Goal: Check status: Check status

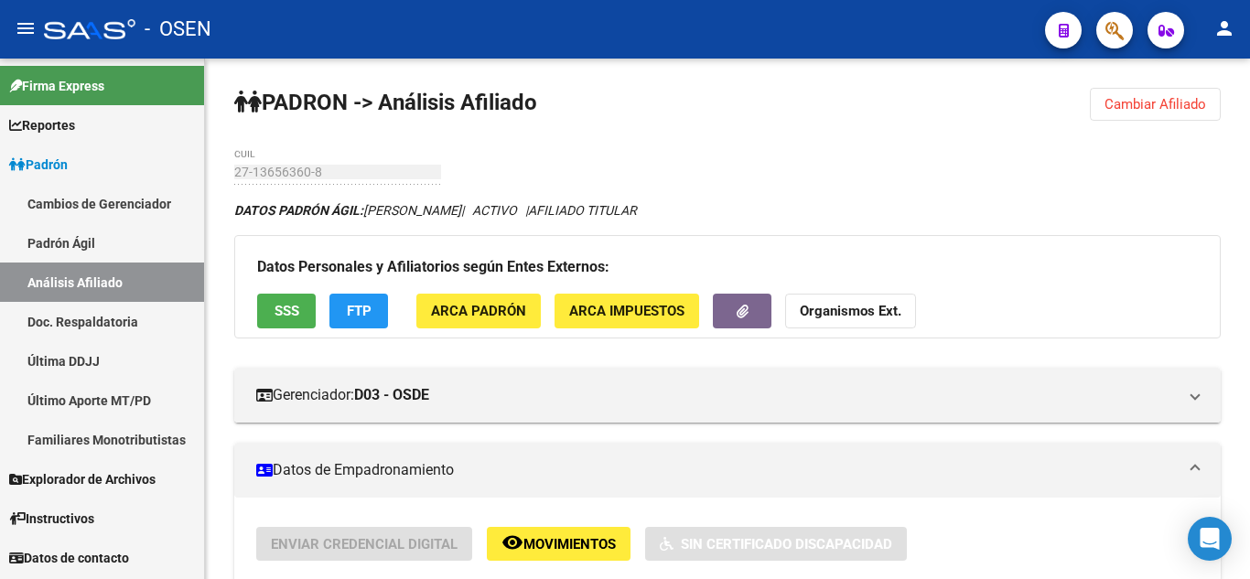
scroll to position [366, 0]
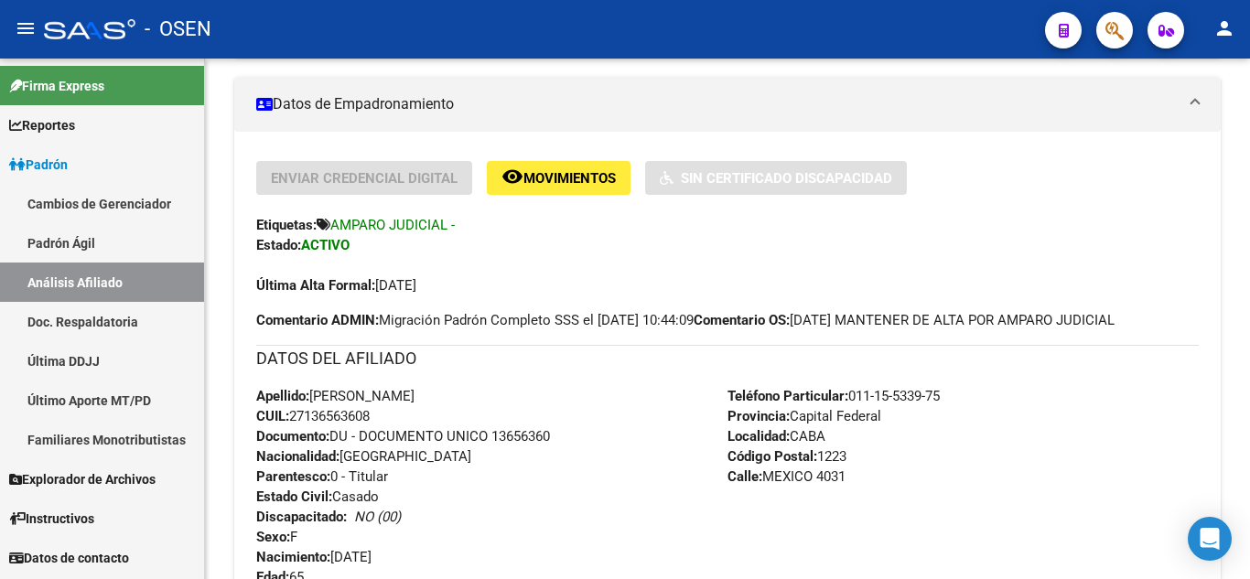
click at [135, 250] on link "Padrón Ágil" at bounding box center [102, 242] width 204 height 39
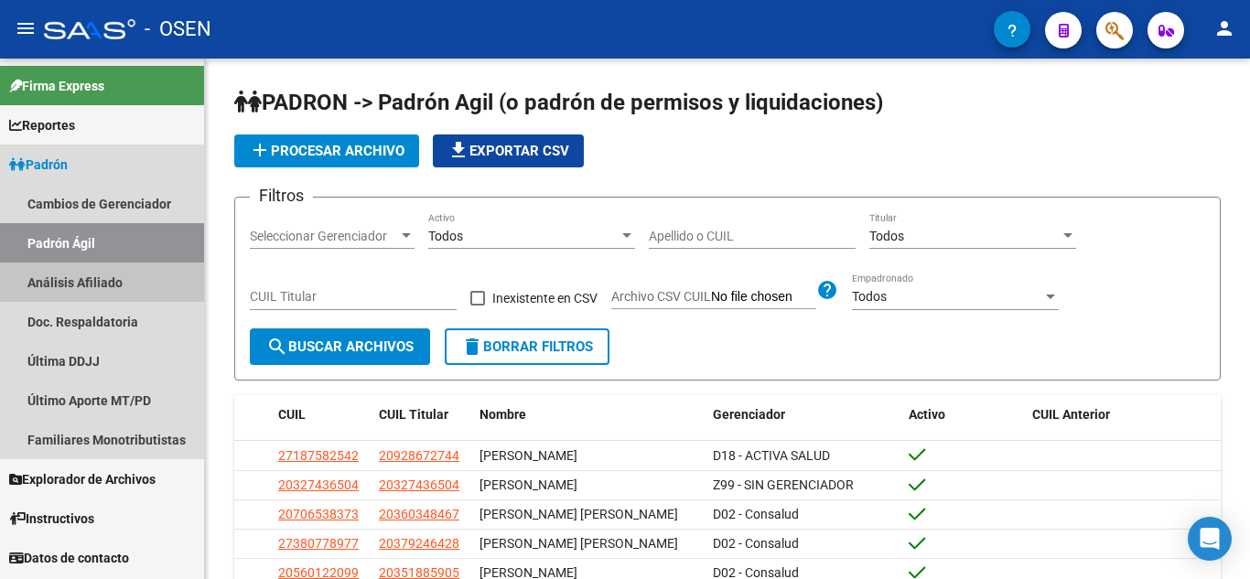
click at [136, 285] on link "Análisis Afiliado" at bounding box center [102, 282] width 204 height 39
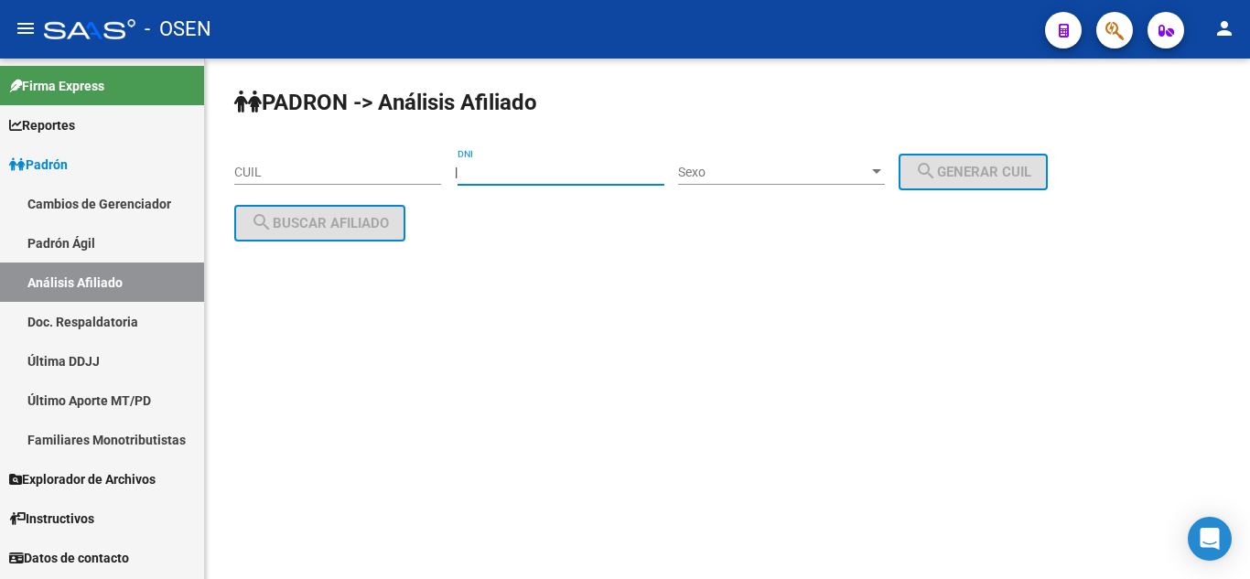
click at [490, 177] on input "DNI" at bounding box center [560, 173] width 207 height 16
type input "27355540"
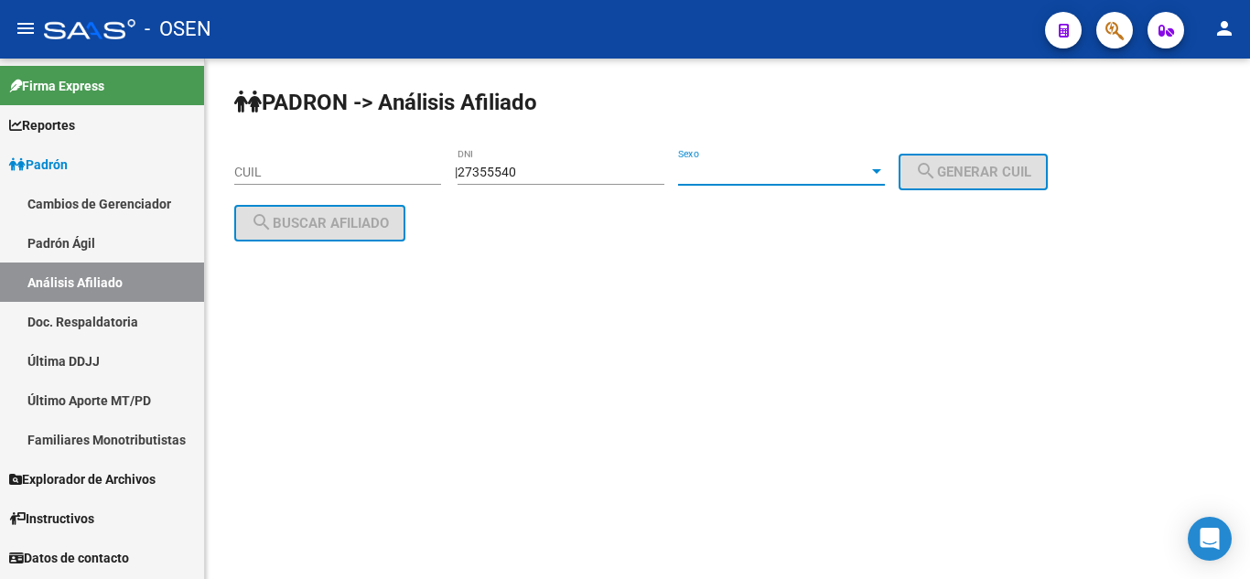
click at [810, 170] on span "Sexo" at bounding box center [773, 173] width 190 height 16
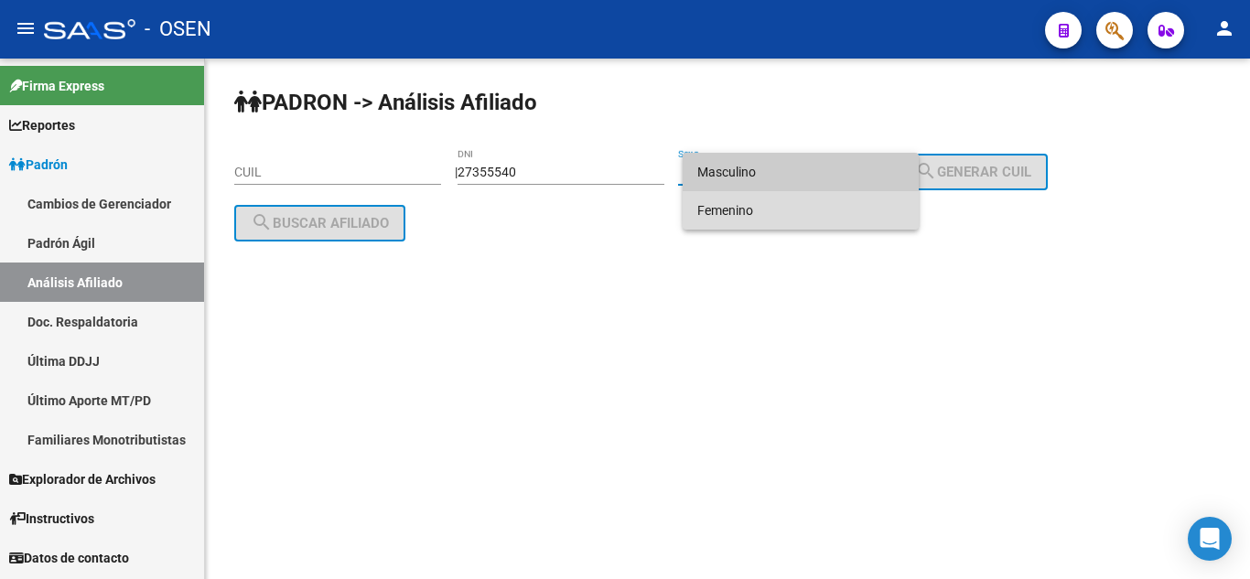
click at [799, 214] on span "Femenino" at bounding box center [800, 210] width 207 height 38
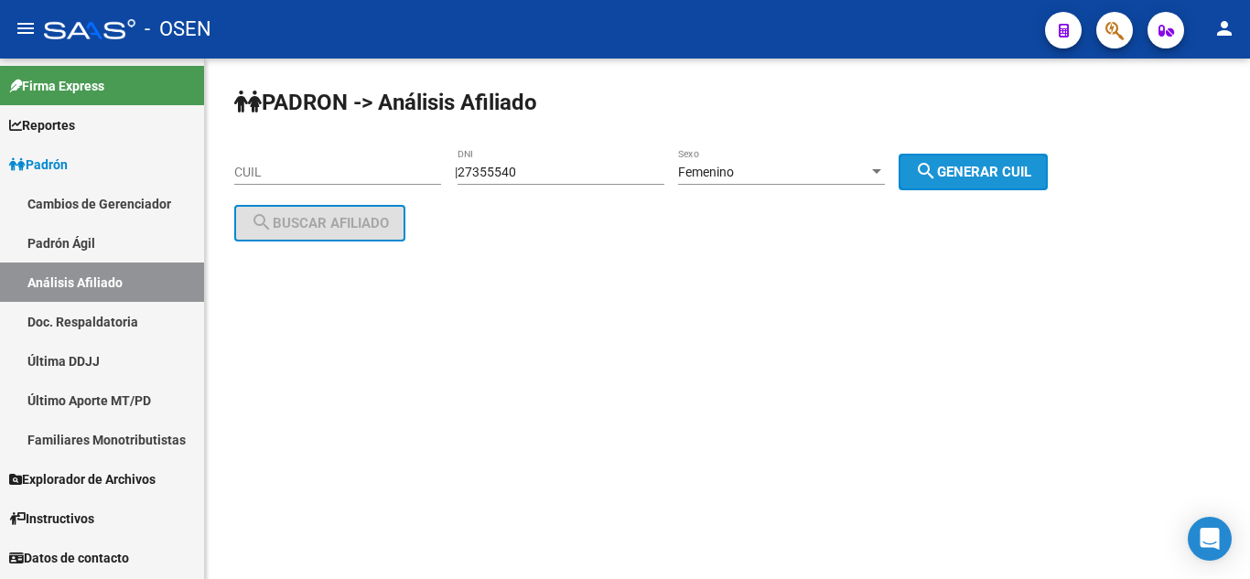
click at [937, 174] on mat-icon "search" at bounding box center [926, 171] width 22 height 22
type input "23-27355540-4"
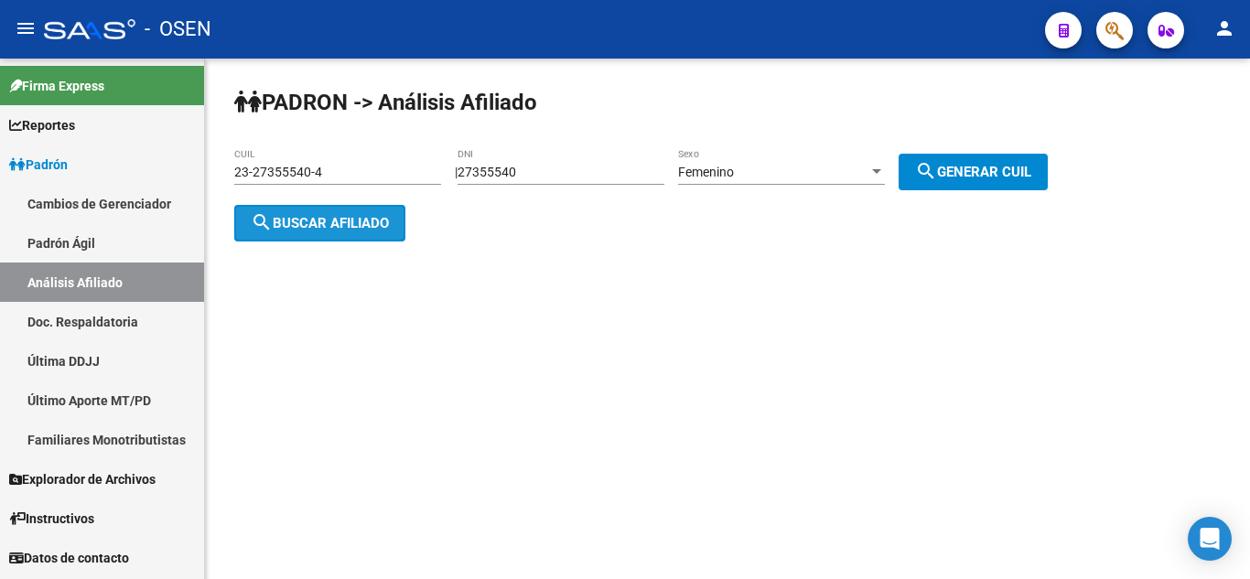
click at [322, 234] on button "search Buscar afiliado" at bounding box center [319, 223] width 171 height 37
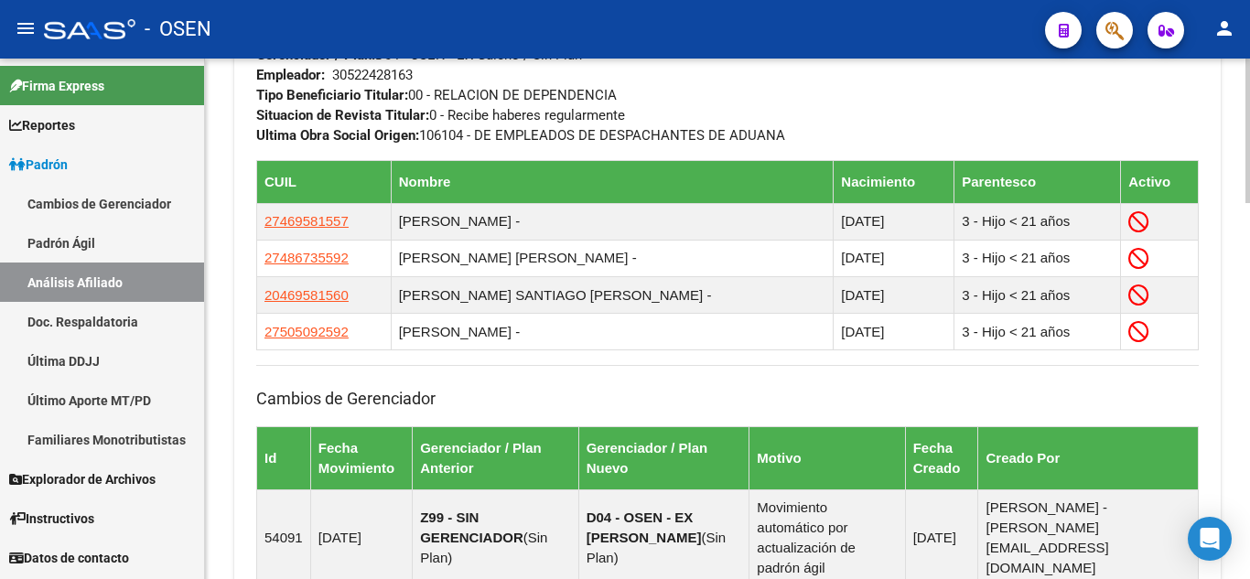
scroll to position [988, 0]
